Goal: Book appointment/travel/reservation

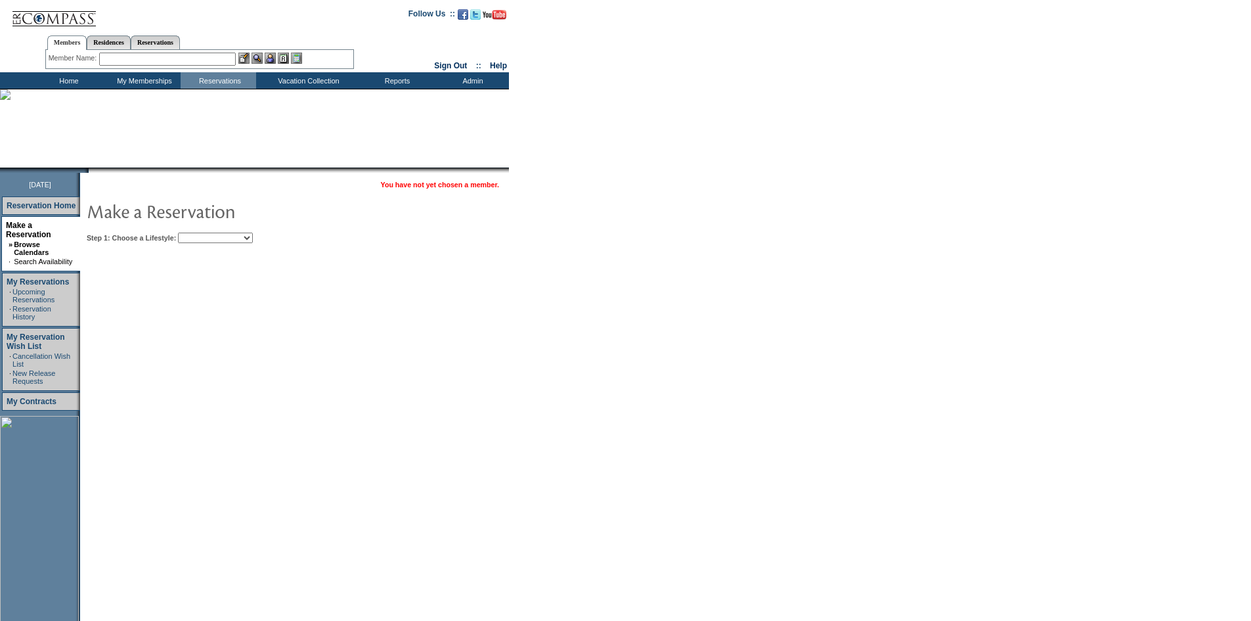
click at [266, 244] on table "You have not yet chosen a member. Step 1: Choose a Lifestyle: Beach Leisure Met…" at bounding box center [334, 210] width 509 height 74
click at [253, 241] on select "Beach Leisure Metropolitan Mountain OIAL for Adventure OIAL for Couples OIAL fo…" at bounding box center [215, 238] width 75 height 11
select select "Beach"
click at [200, 233] on select "Beach Leisure Metropolitan Mountain OIAL for Adventure OIAL for Couples OIAL fo…" at bounding box center [215, 238] width 75 height 11
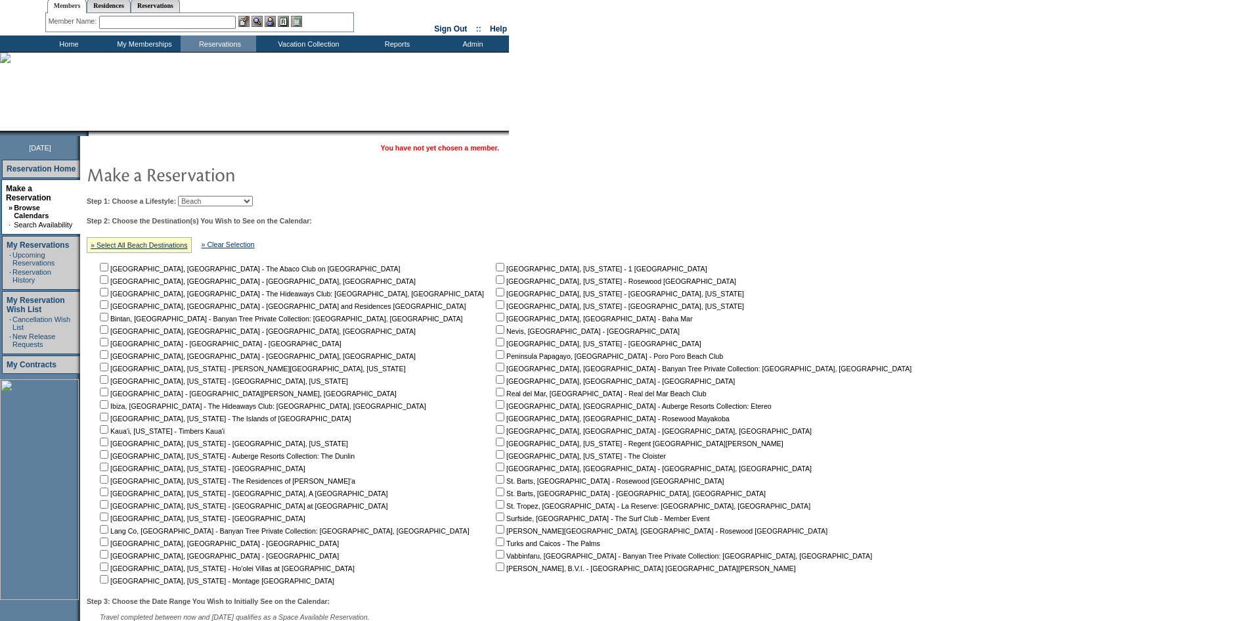
scroll to position [66, 0]
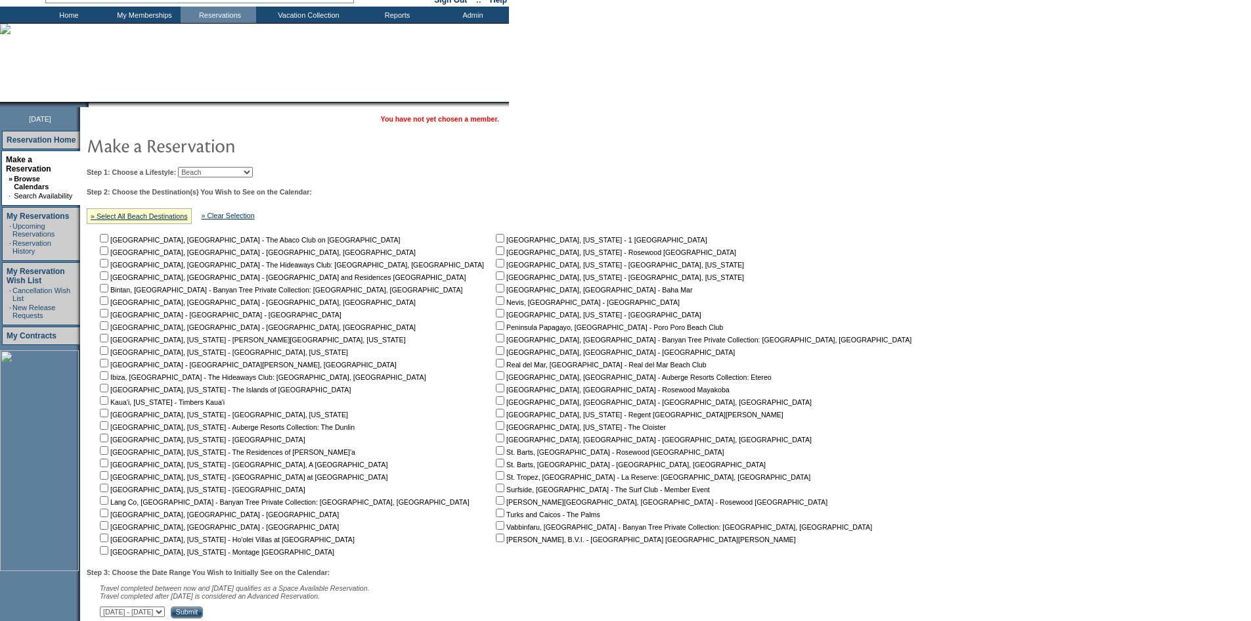
click at [108, 390] on input "checkbox" at bounding box center [104, 388] width 9 height 9
checkbox input "true"
click at [496, 239] on input "checkbox" at bounding box center [500, 238] width 9 height 9
checkbox input "true"
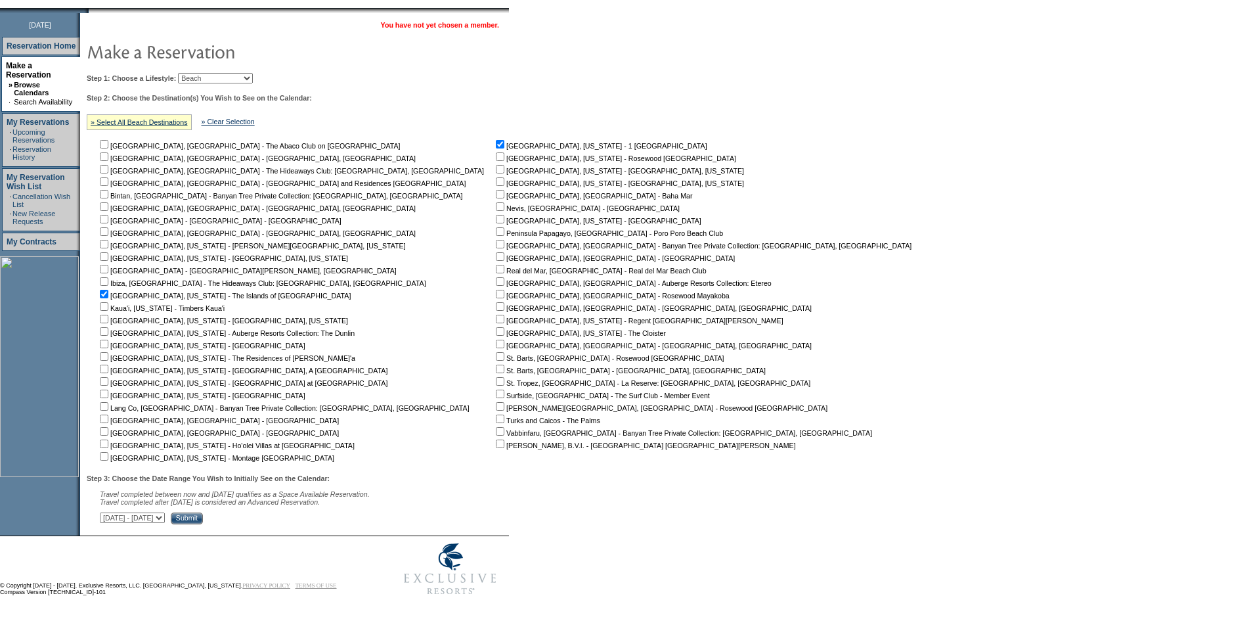
scroll to position [168, 0]
click at [165, 513] on select "[DATE] - [DATE] [DATE] - [DATE] [DATE] - [DATE] [DATE] - [DATE] [DATE] - [DATE]…" at bounding box center [132, 517] width 65 height 11
select select "[DATE]|[DATE]"
click at [107, 512] on select "[DATE] - [DATE] [DATE] - [DATE] [DATE] - [DATE] [DATE] - [DATE] [DATE] - [DATE]…" at bounding box center [132, 517] width 65 height 11
click at [203, 520] on input "Submit" at bounding box center [187, 518] width 32 height 12
